Goal: Task Accomplishment & Management: Use online tool/utility

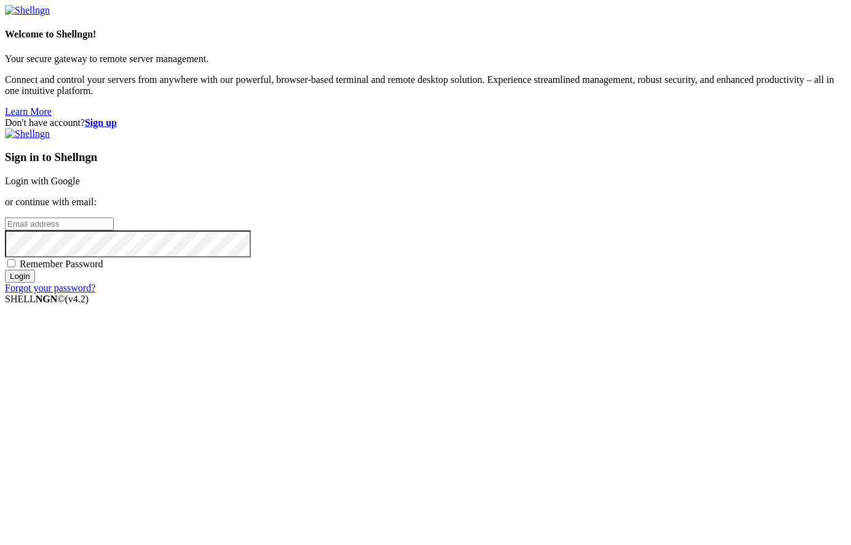
click at [114, 230] on input "email" at bounding box center [59, 224] width 109 height 13
type input "[EMAIL_ADDRESS][DOMAIN_NAME]"
click at [103, 269] on span "Remember Password" at bounding box center [62, 264] width 84 height 10
click at [15, 267] on input "Remember Password" at bounding box center [11, 263] width 8 height 8
checkbox input "true"
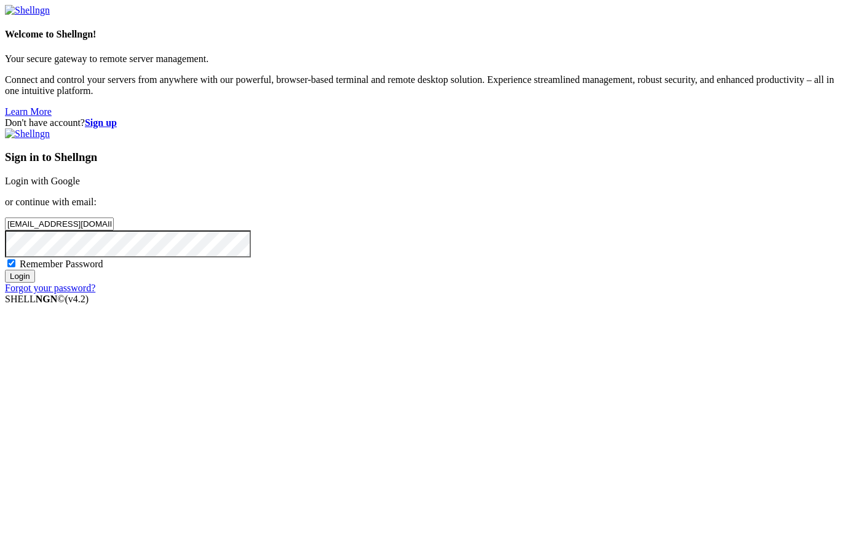
click at [35, 283] on input "Login" at bounding box center [20, 276] width 30 height 13
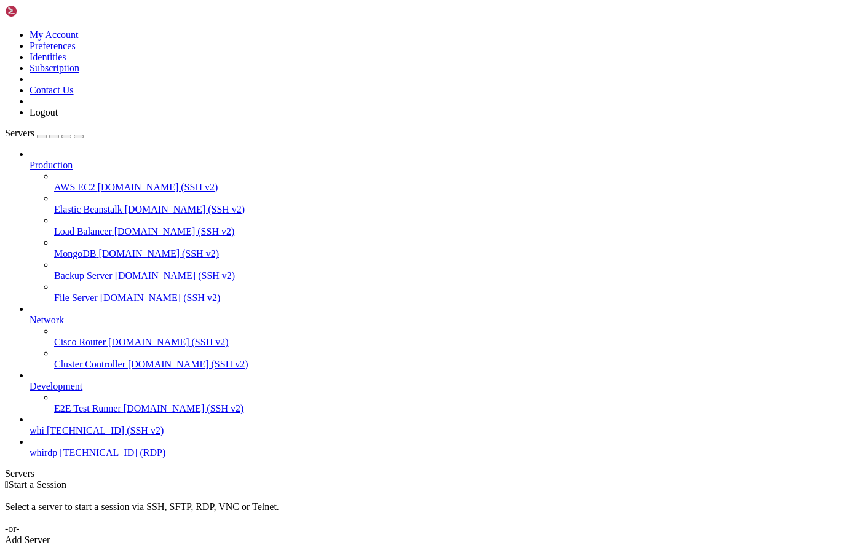
click at [44, 436] on span "whi" at bounding box center [37, 430] width 15 height 10
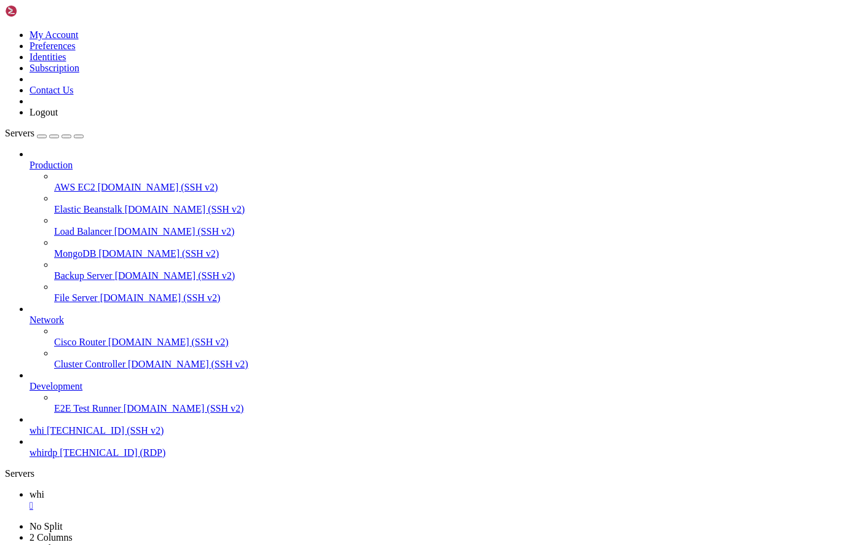
drag, startPoint x: 636, startPoint y: 838, endPoint x: 561, endPoint y: 848, distance: 75.5
drag, startPoint x: 322, startPoint y: 897, endPoint x: 200, endPoint y: 874, distance: 124.5
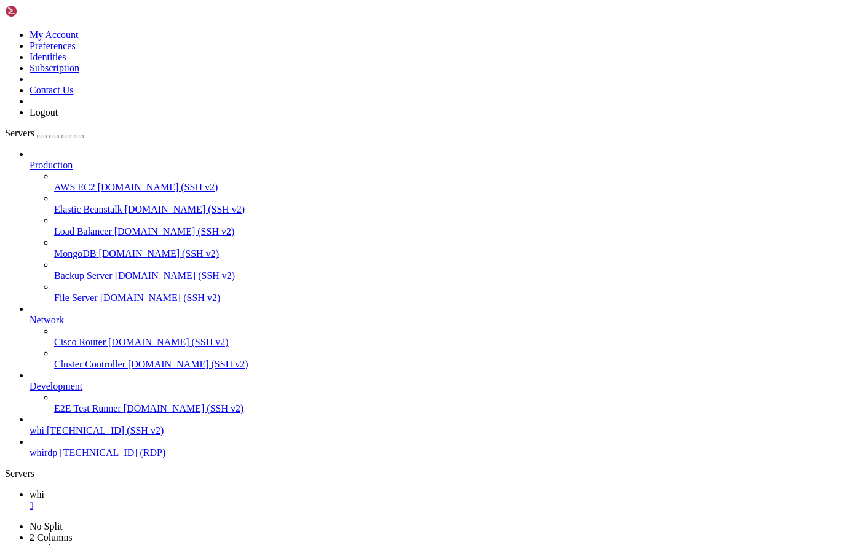
scroll to position [21, 0]
drag, startPoint x: 497, startPoint y: 926, endPoint x: 425, endPoint y: 902, distance: 76.0
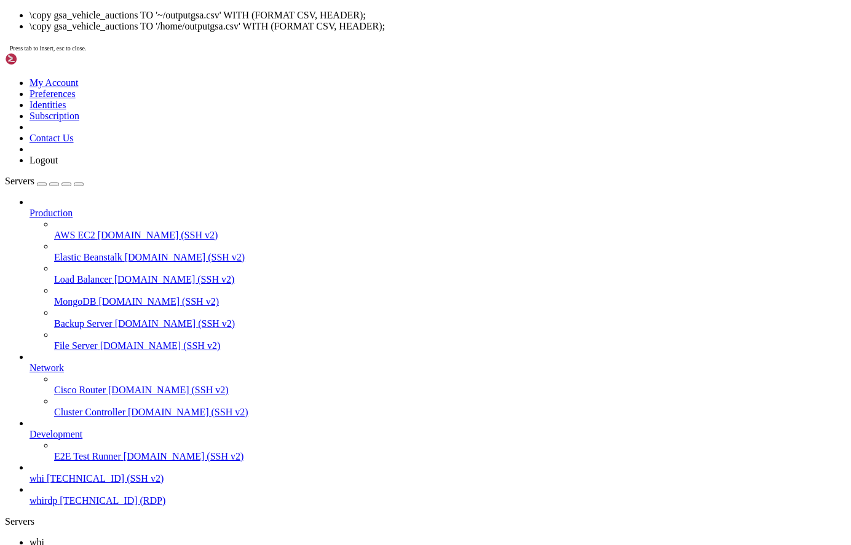
scroll to position [104, 0]
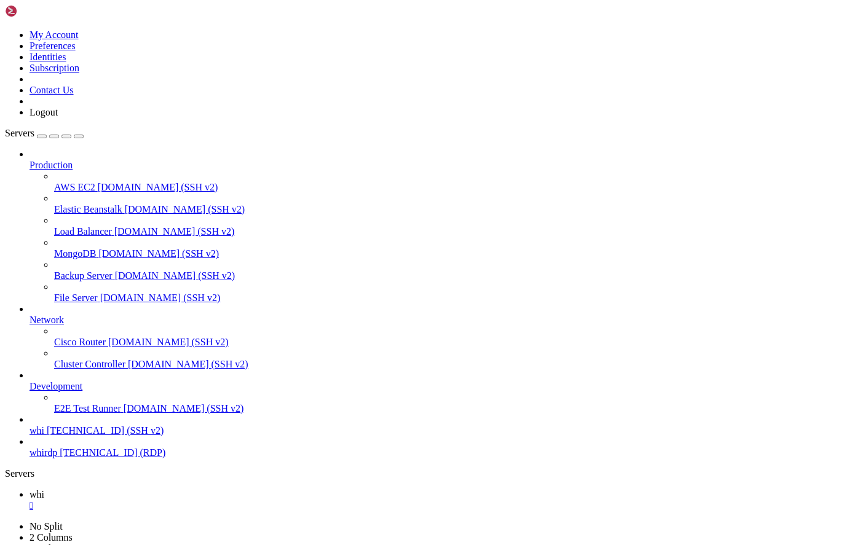
scroll to position [334, 0]
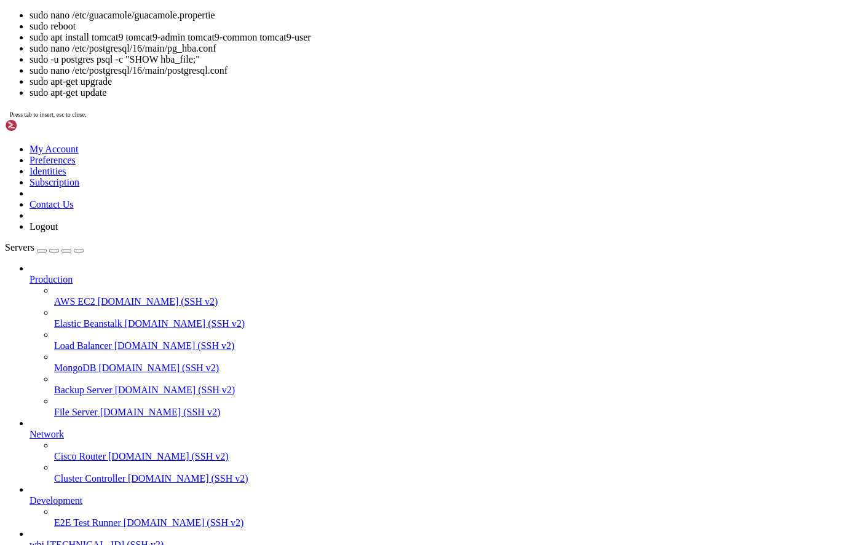
scroll to position [502, 0]
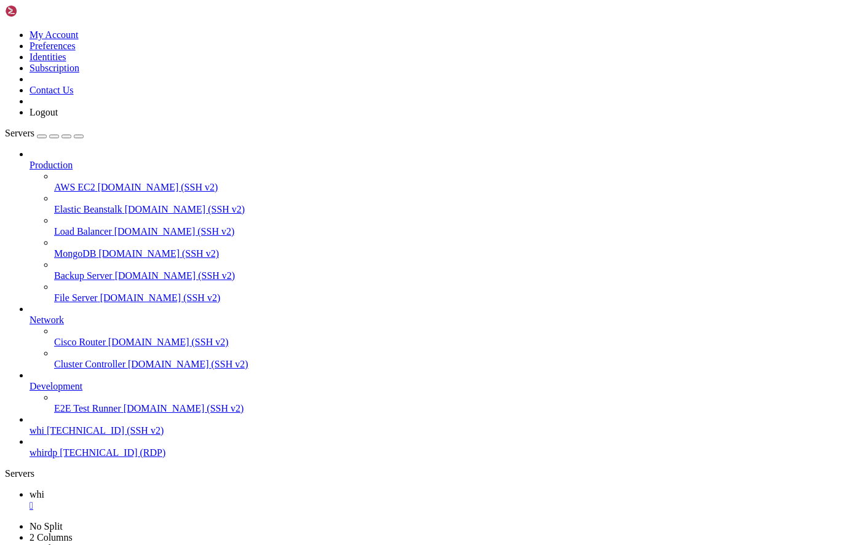
type input "/home/customer"
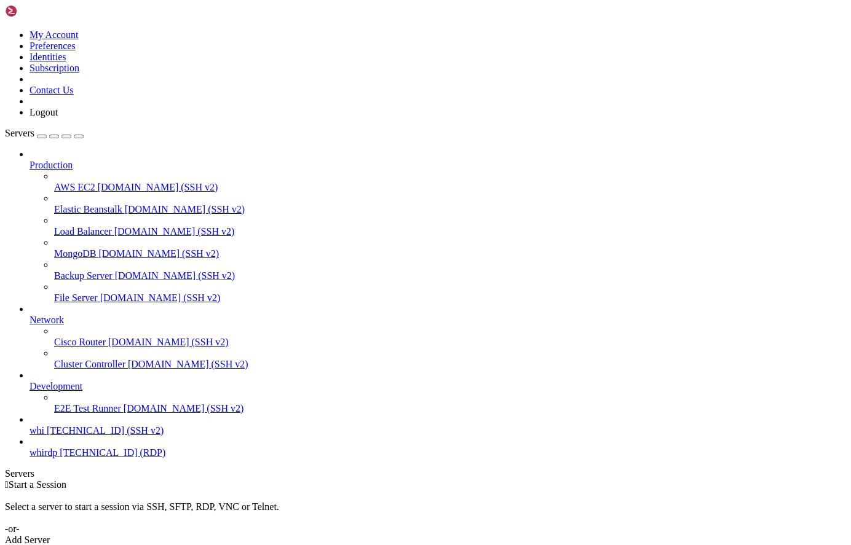
click at [44, 436] on span "whi" at bounding box center [37, 430] width 15 height 10
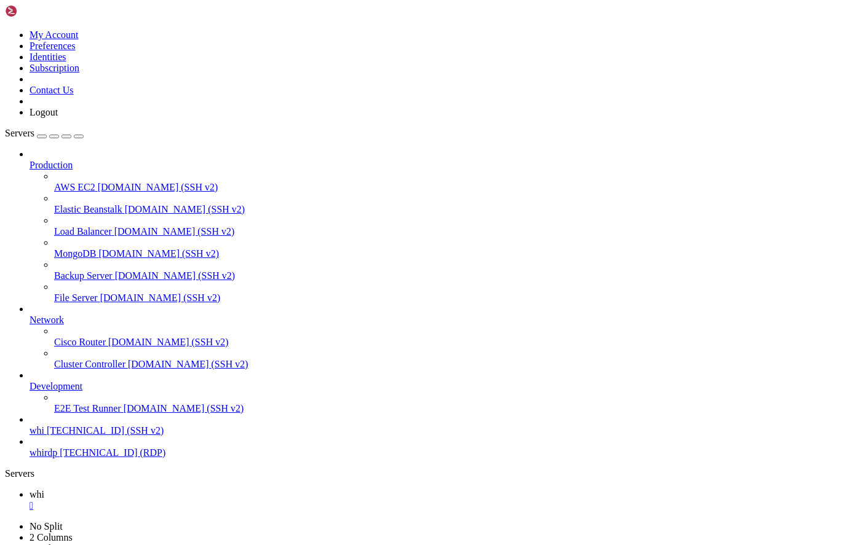
scroll to position [21, 0]
